Goal: Transaction & Acquisition: Download file/media

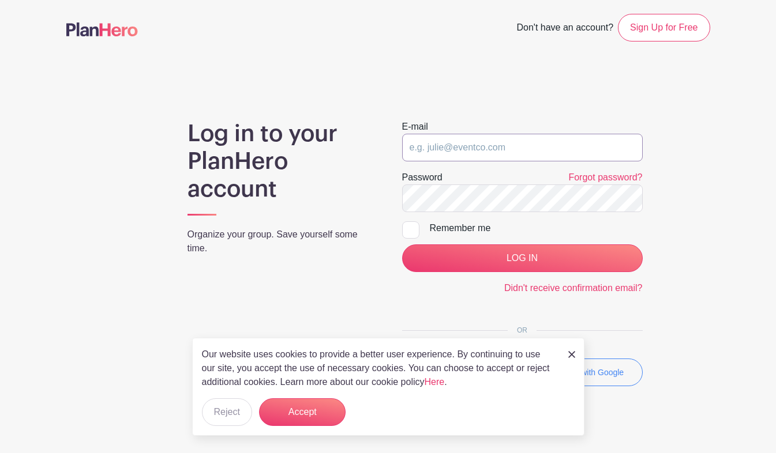
click at [526, 140] on input "email" at bounding box center [522, 148] width 241 height 28
type input "[EMAIL_ADDRESS][DOMAIN_NAME]"
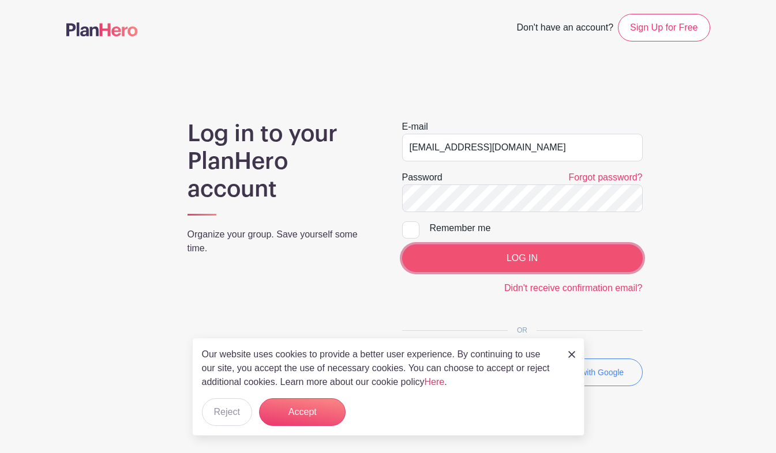
click at [465, 264] on input "LOG IN" at bounding box center [522, 259] width 241 height 28
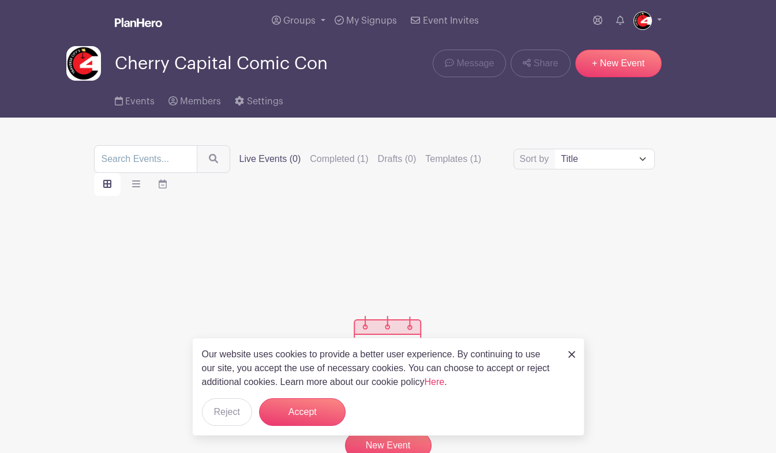
click at [570, 355] on img at bounding box center [571, 354] width 7 height 7
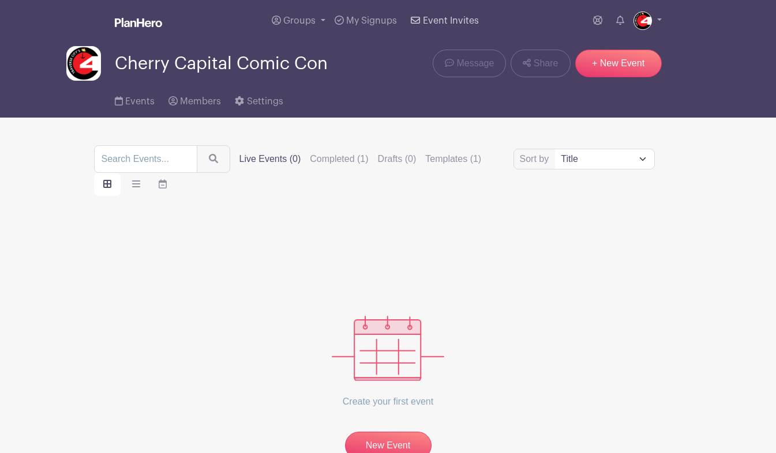
click at [433, 22] on span "Event Invites" at bounding box center [451, 20] width 56 height 9
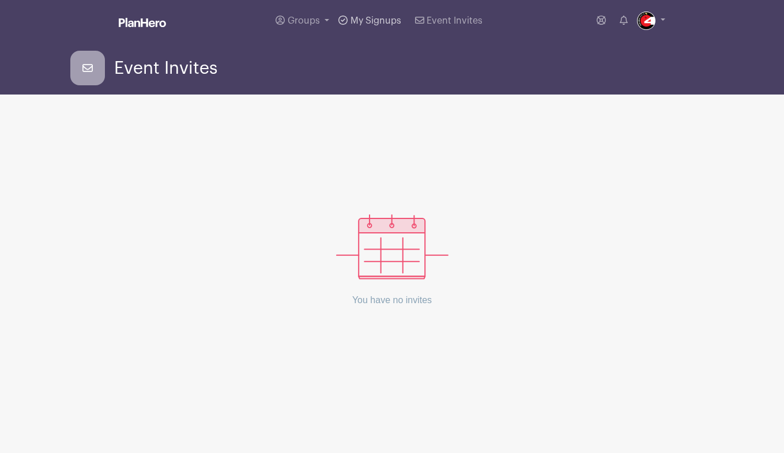
click at [374, 20] on span "My Signups" at bounding box center [376, 20] width 51 height 9
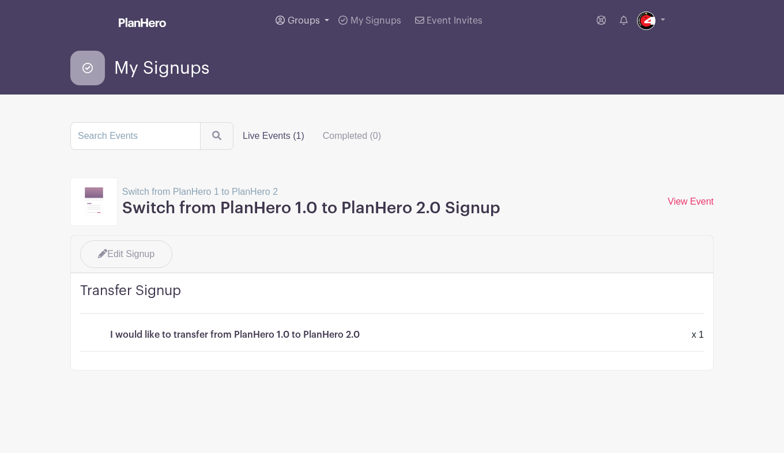
click at [299, 23] on span "Groups" at bounding box center [304, 20] width 32 height 9
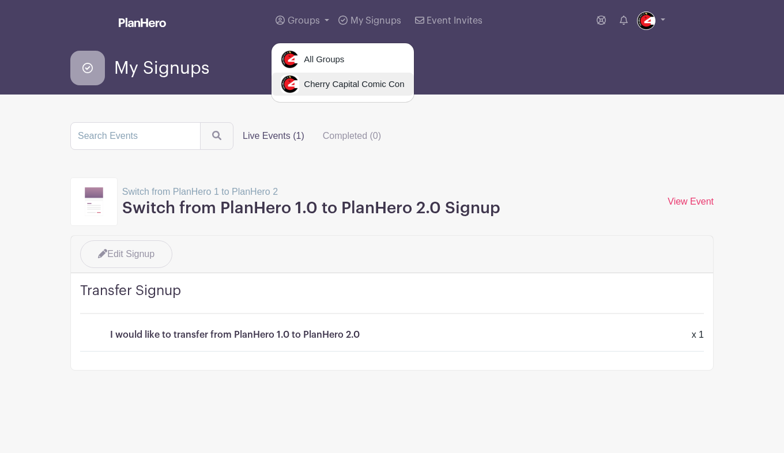
click at [316, 76] on link "Cherry Capital Comic Con" at bounding box center [343, 84] width 142 height 23
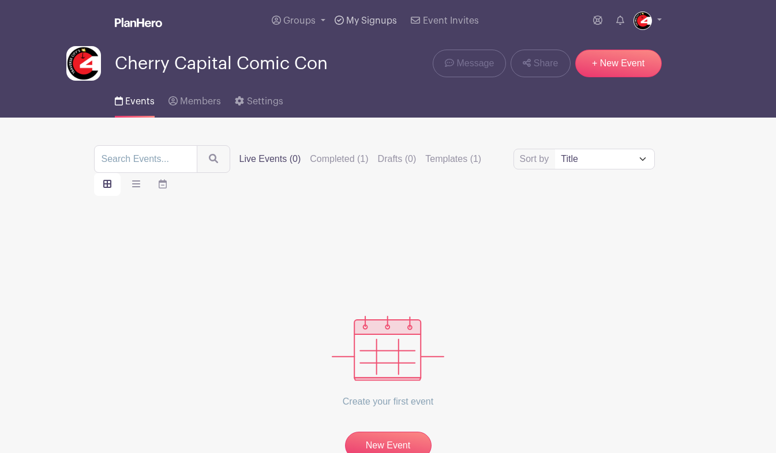
click at [377, 28] on link "My Signups" at bounding box center [366, 21] width 72 height 42
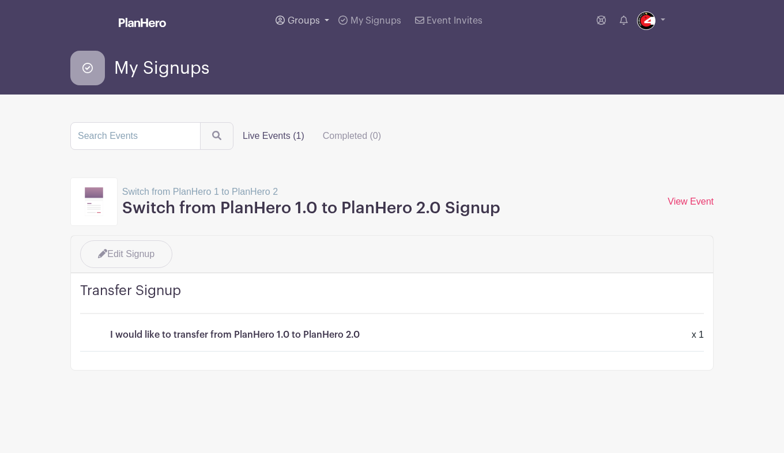
click at [315, 17] on span "Groups" at bounding box center [304, 20] width 32 height 9
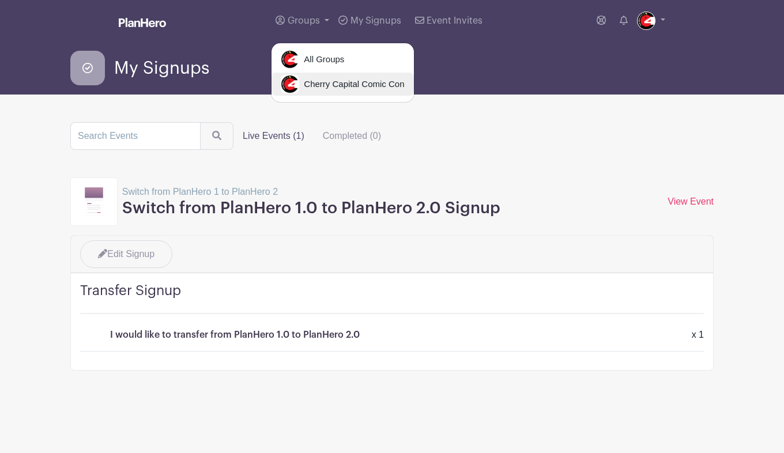
click at [313, 83] on span "Cherry Capital Comic Con" at bounding box center [351, 84] width 105 height 13
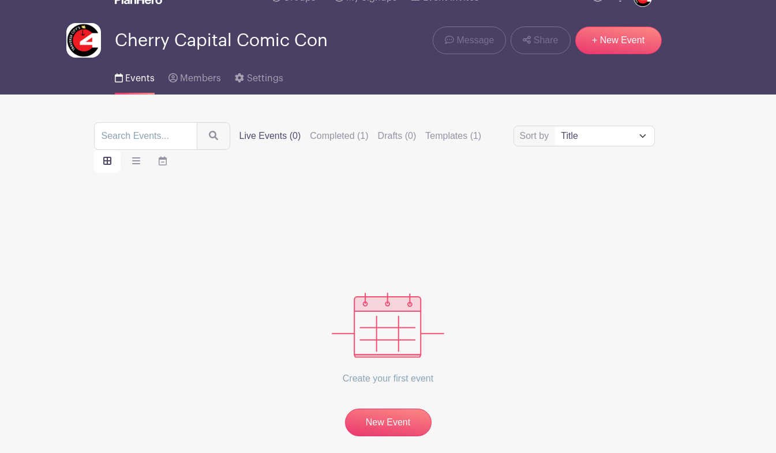
scroll to position [79, 0]
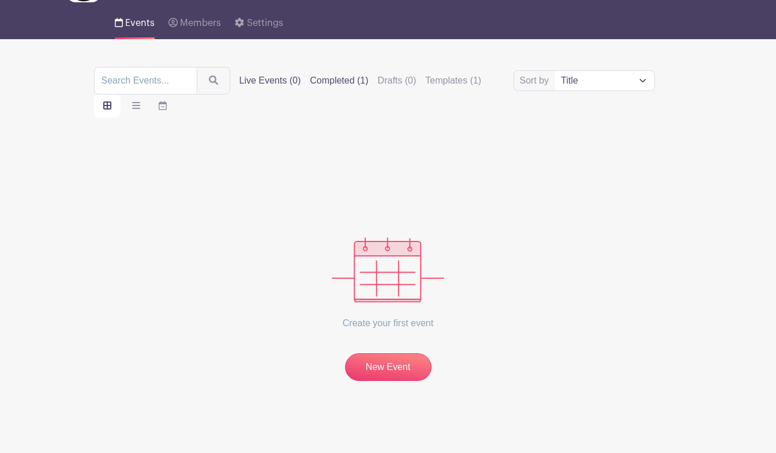
click at [337, 82] on label "Completed (1)" at bounding box center [339, 81] width 58 height 14
click at [0, 0] on input "Completed (1)" at bounding box center [0, 0] width 0 height 0
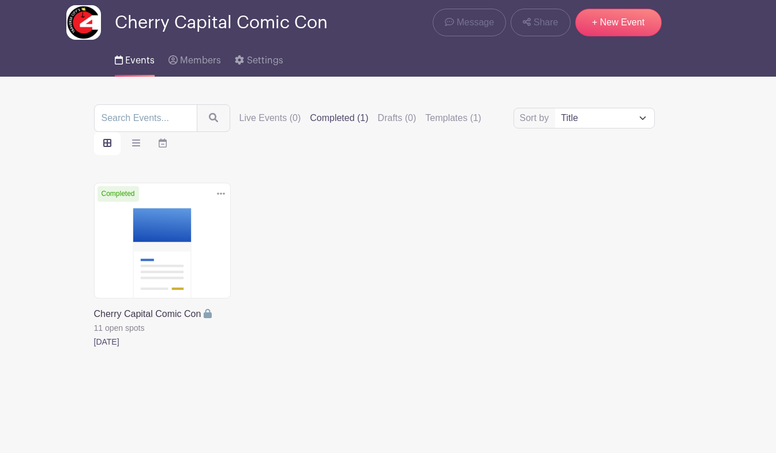
scroll to position [42, 0]
click at [94, 349] on link at bounding box center [94, 349] width 0 height 0
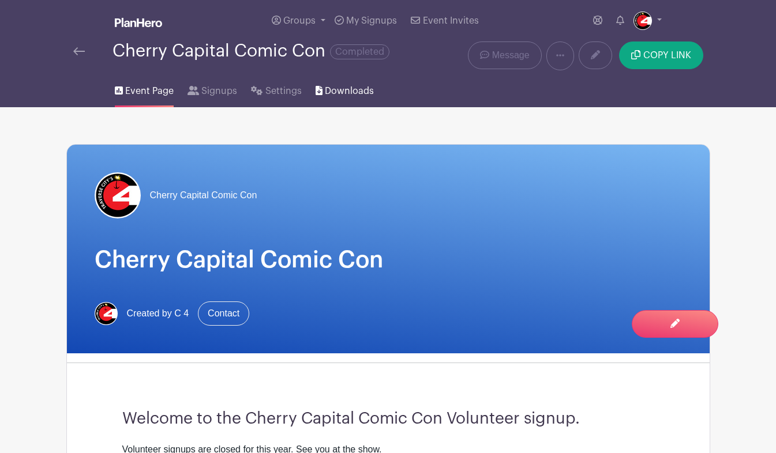
click at [343, 91] on span "Downloads" at bounding box center [349, 91] width 49 height 14
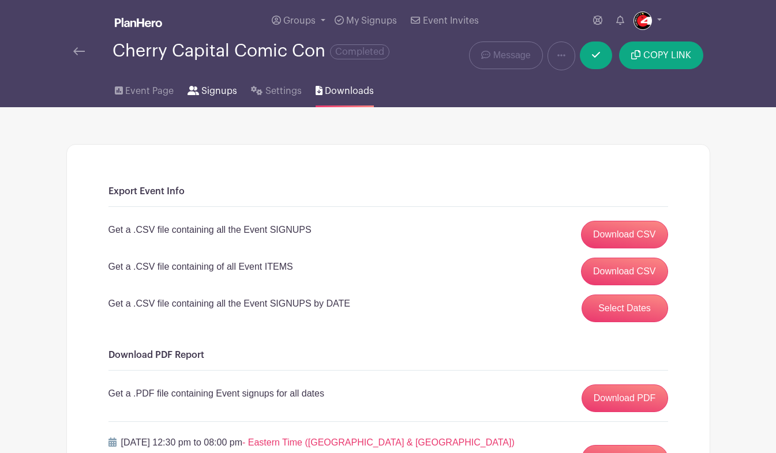
click at [209, 92] on span "Signups" at bounding box center [219, 91] width 36 height 14
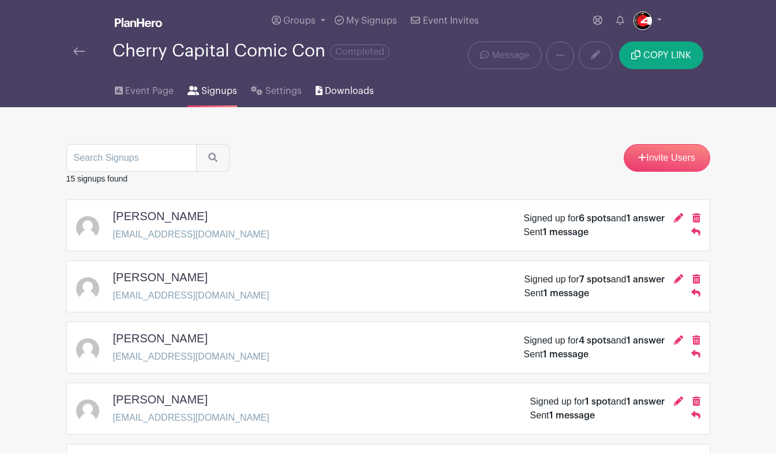
click at [333, 85] on span "Downloads" at bounding box center [349, 91] width 49 height 14
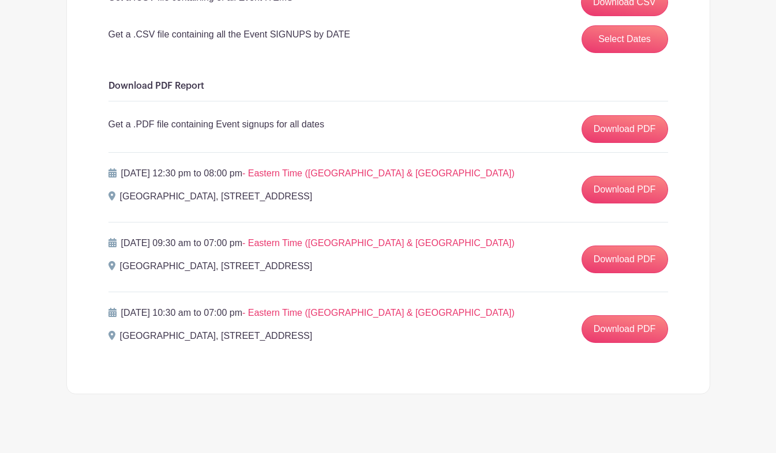
scroll to position [283, 0]
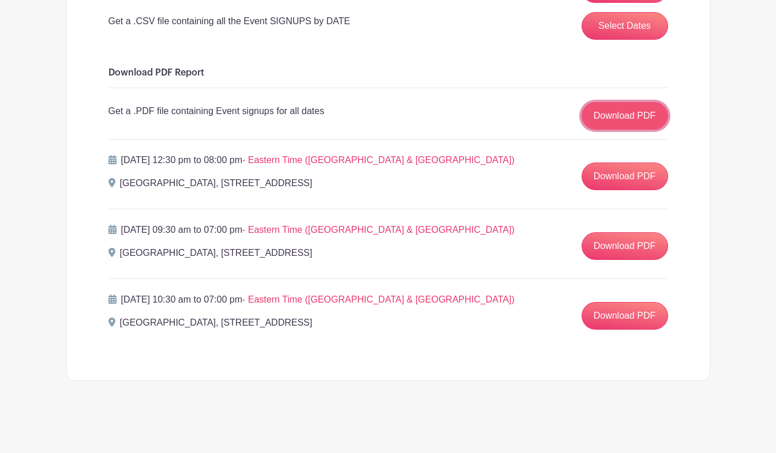
click at [617, 121] on link "Download PDF" at bounding box center [624, 116] width 87 height 28
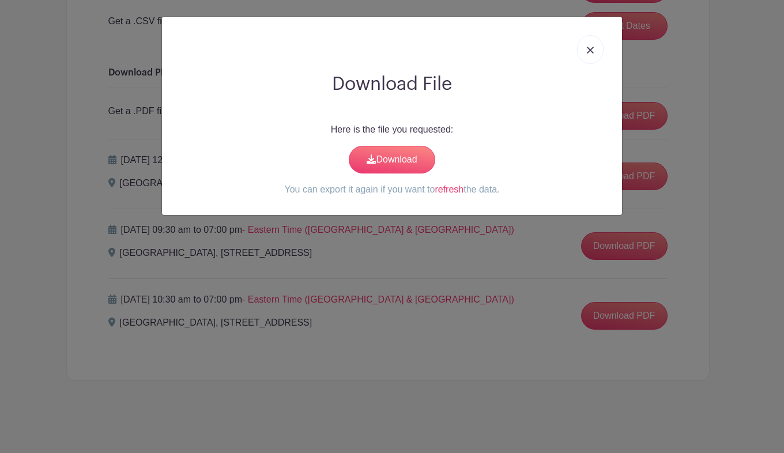
click at [591, 54] on img at bounding box center [590, 50] width 7 height 7
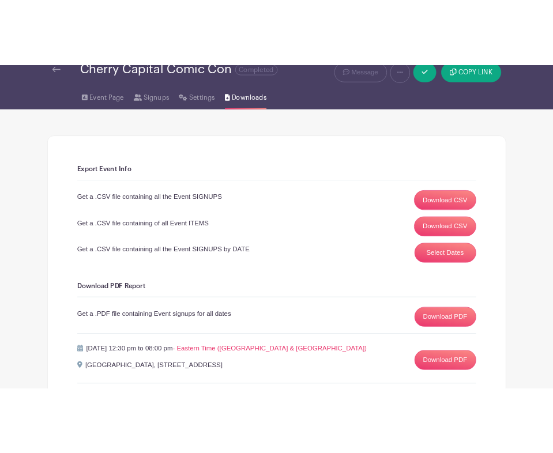
scroll to position [22, 0]
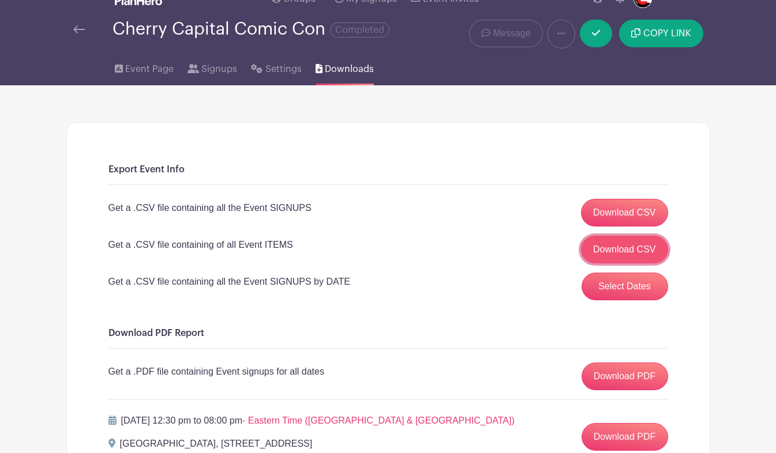
click at [611, 242] on link "Download CSV" at bounding box center [624, 250] width 87 height 28
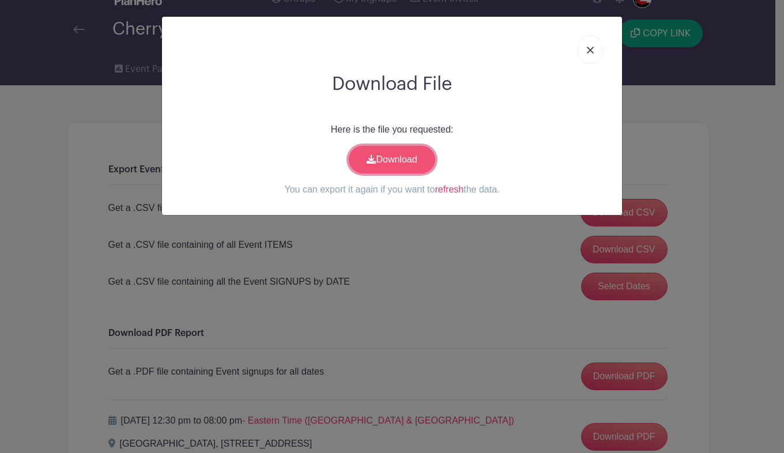
click at [383, 168] on link "Download" at bounding box center [392, 160] width 87 height 28
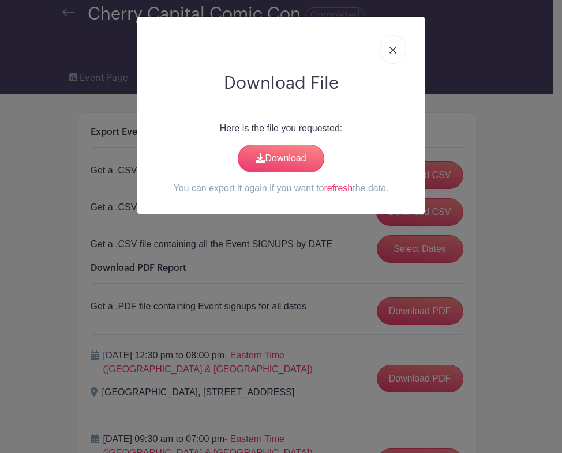
click at [395, 55] on link at bounding box center [393, 49] width 27 height 29
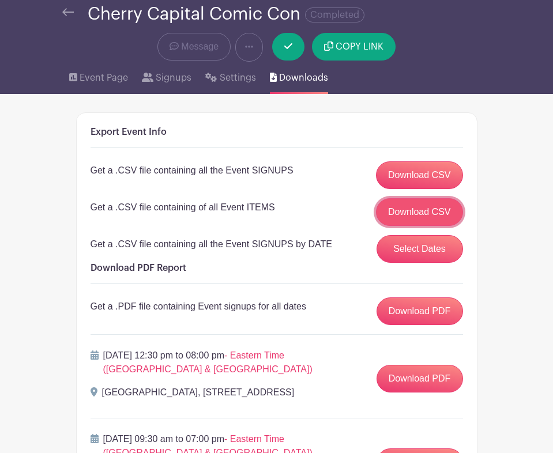
click at [415, 219] on link "Download CSV" at bounding box center [419, 212] width 87 height 28
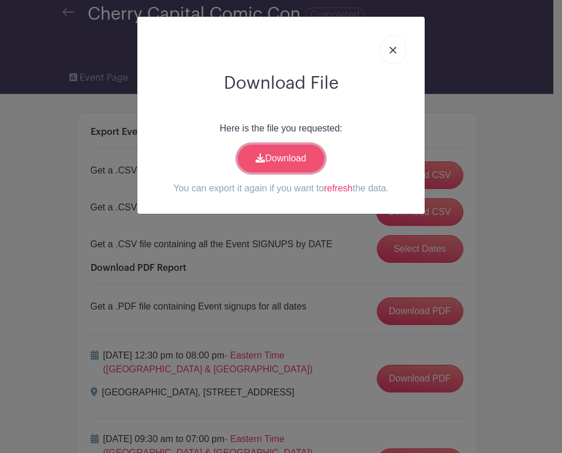
click at [273, 165] on link "Download" at bounding box center [281, 159] width 87 height 28
click at [395, 61] on link at bounding box center [393, 49] width 27 height 29
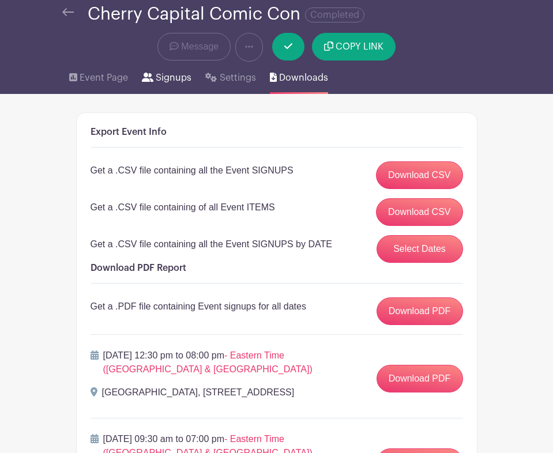
click at [171, 87] on link "Signups" at bounding box center [167, 78] width 50 height 32
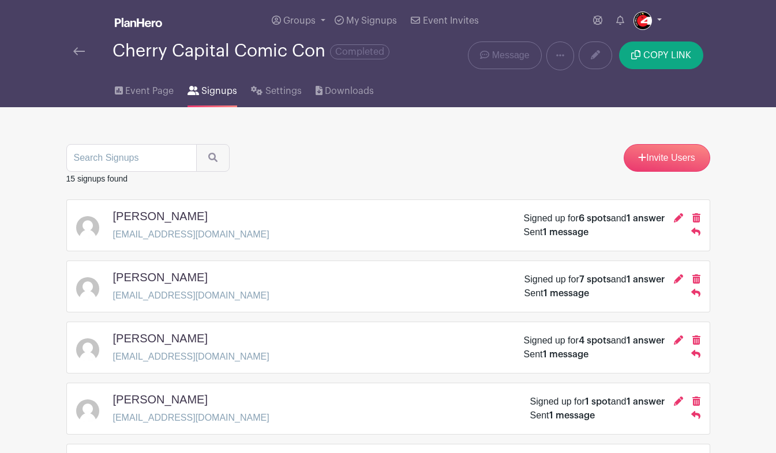
click at [642, 23] on img at bounding box center [642, 21] width 18 height 18
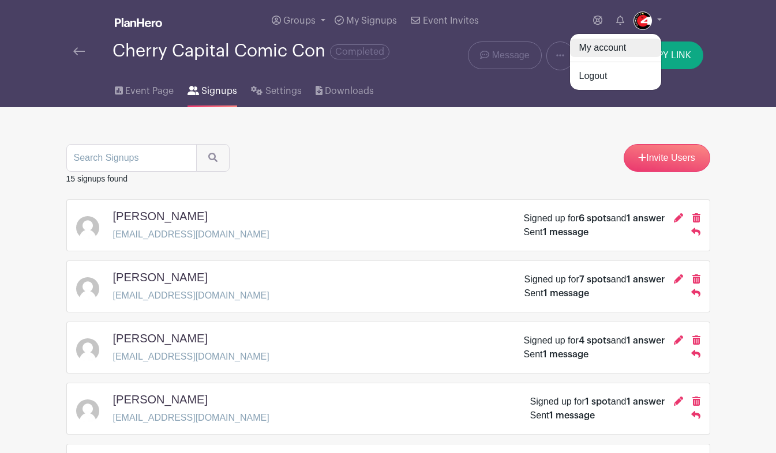
click at [598, 50] on link "My account" at bounding box center [615, 48] width 91 height 18
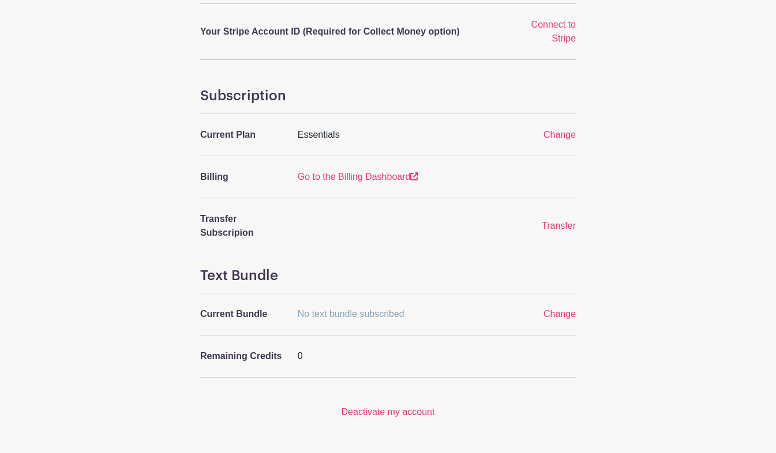
scroll to position [439, 0]
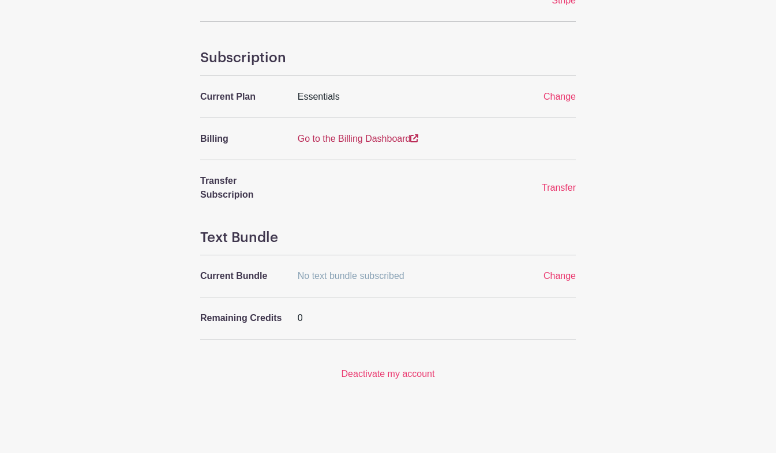
click at [351, 141] on link "Go to the Billing Dashboard" at bounding box center [358, 139] width 121 height 10
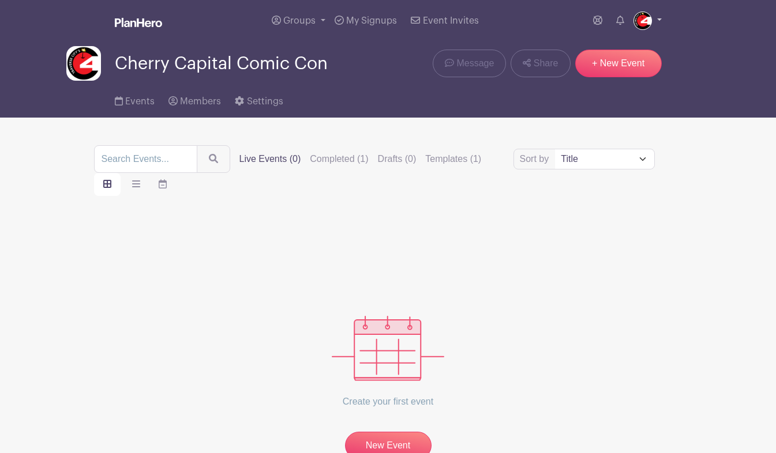
click at [641, 16] on img at bounding box center [642, 21] width 18 height 18
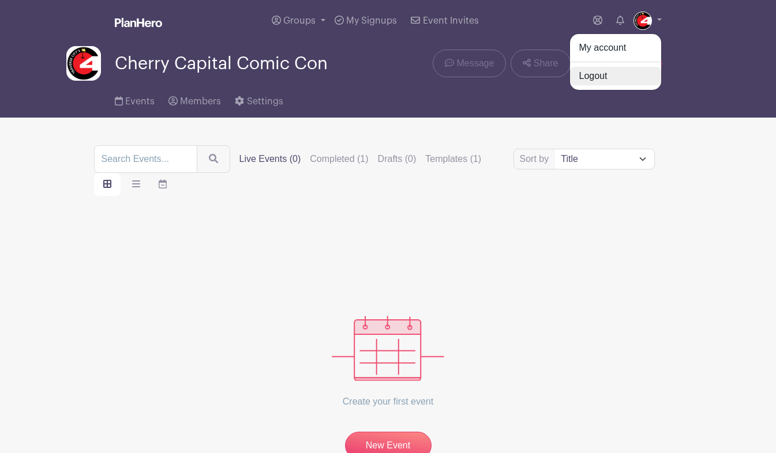
click at [600, 78] on link "Logout" at bounding box center [615, 76] width 91 height 18
